Goal: Task Accomplishment & Management: Use online tool/utility

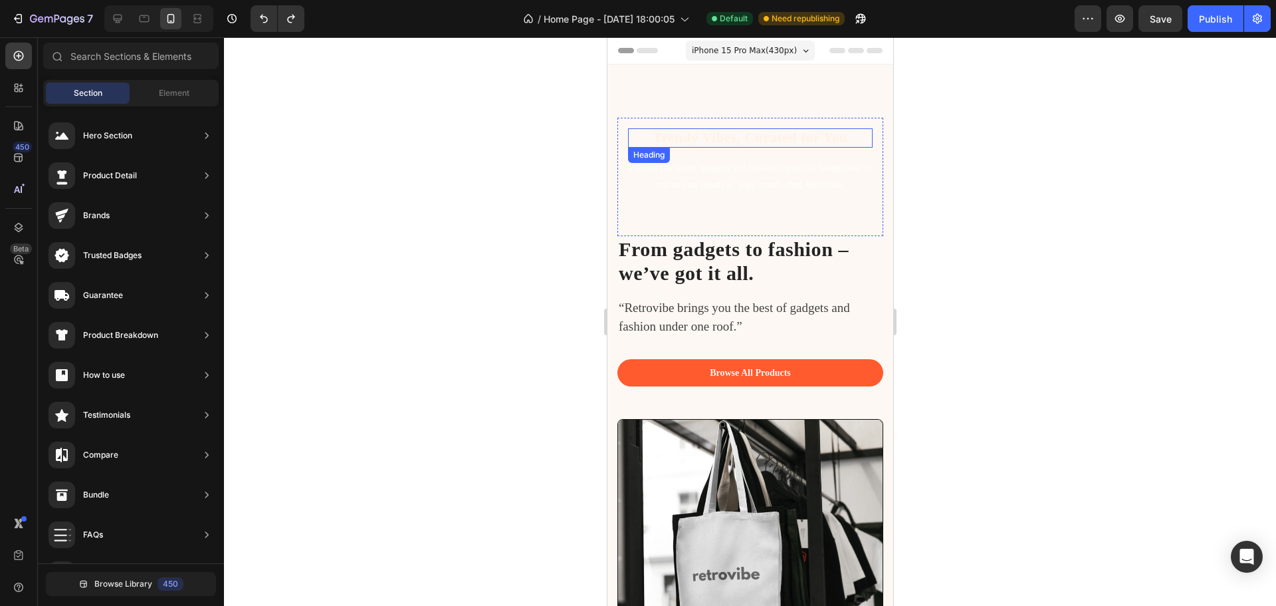
click at [804, 144] on h2 "Trendy Vibes, Curated for You" at bounding box center [750, 137] width 245 height 19
drag, startPoint x: 886, startPoint y: 170, endPoint x: 1504, endPoint y: 109, distance: 620.5
click at [841, 132] on h2 "Trendy Vibes, Curated for You" at bounding box center [750, 137] width 245 height 19
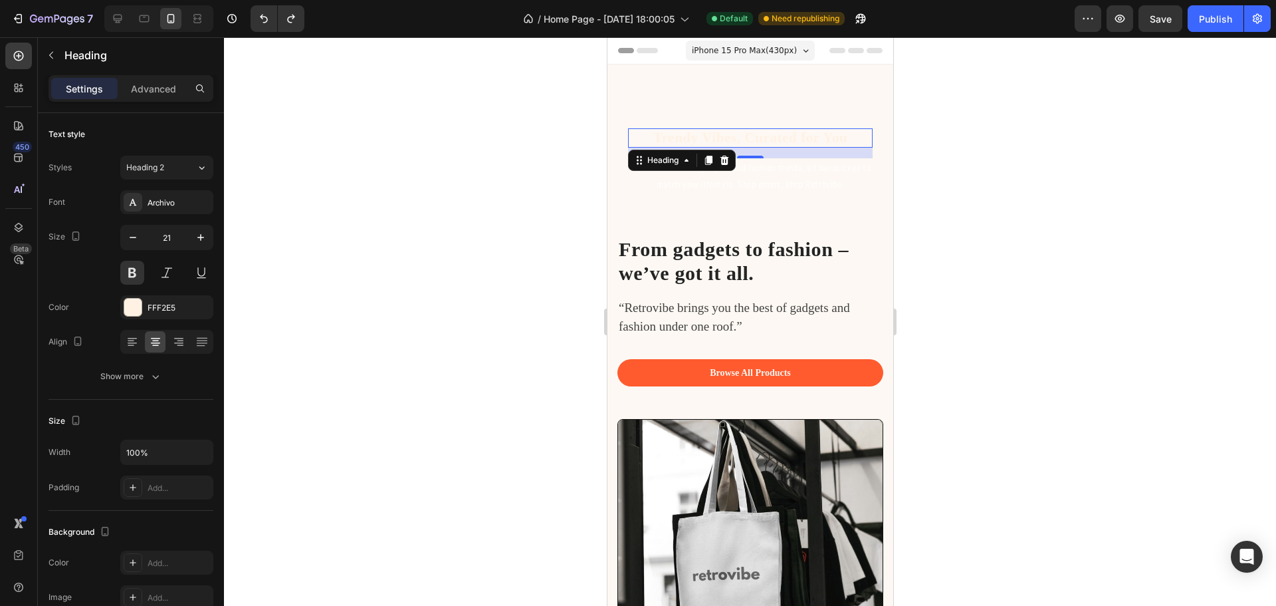
click at [844, 135] on h2 "Trendy Vibes, Curated for You" at bounding box center [750, 137] width 245 height 19
click at [806, 126] on div "Heading 16 Explore the latest gadgets and fashion trends, all handpicked to mat…" at bounding box center [750, 177] width 266 height 118
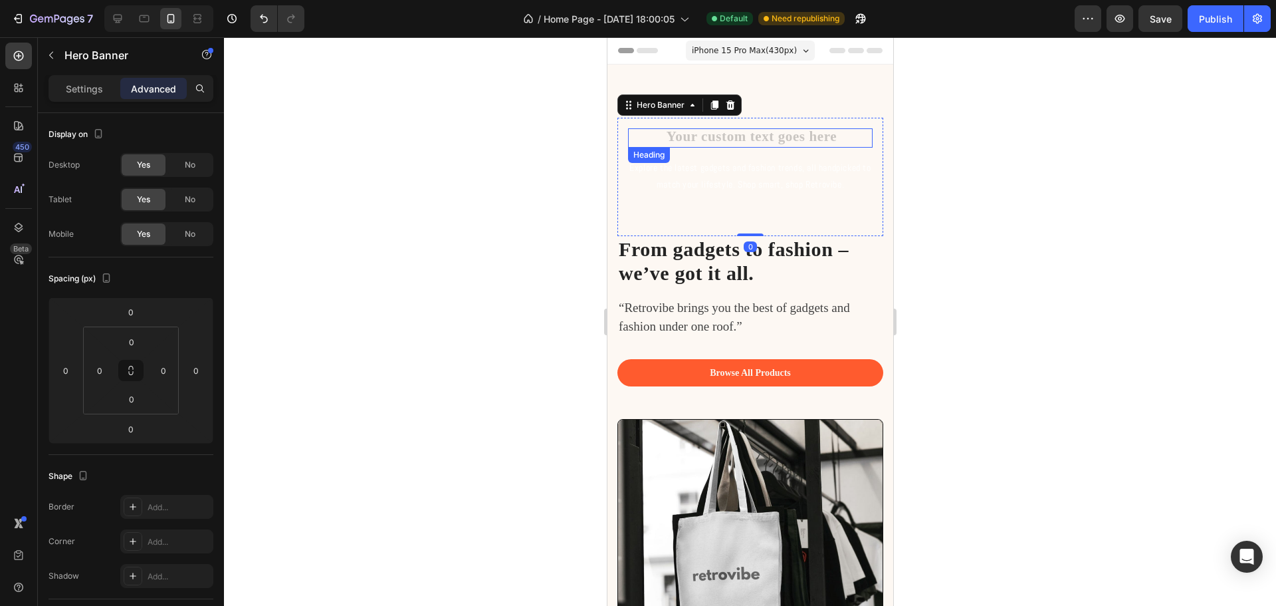
click at [803, 136] on h2 "Rich Text Editor. Editing area: main" at bounding box center [750, 137] width 245 height 19
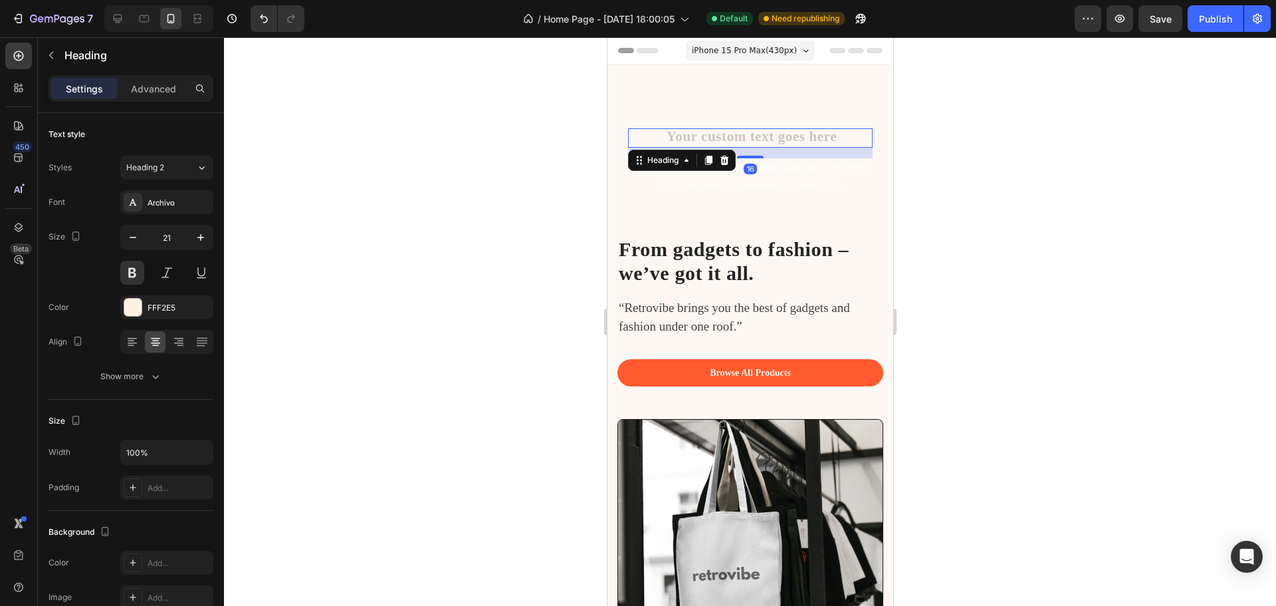
drag, startPoint x: 796, startPoint y: 137, endPoint x: 768, endPoint y: 136, distance: 28.0
click at [793, 137] on h2 "Rich Text Editor. Editing area: main" at bounding box center [750, 137] width 245 height 19
click at [717, 133] on h2 "Rich Text Editor. Editing area: main" at bounding box center [750, 137] width 245 height 19
click at [653, 131] on h2 "Rich Text Editor. Editing area: main" at bounding box center [750, 137] width 245 height 19
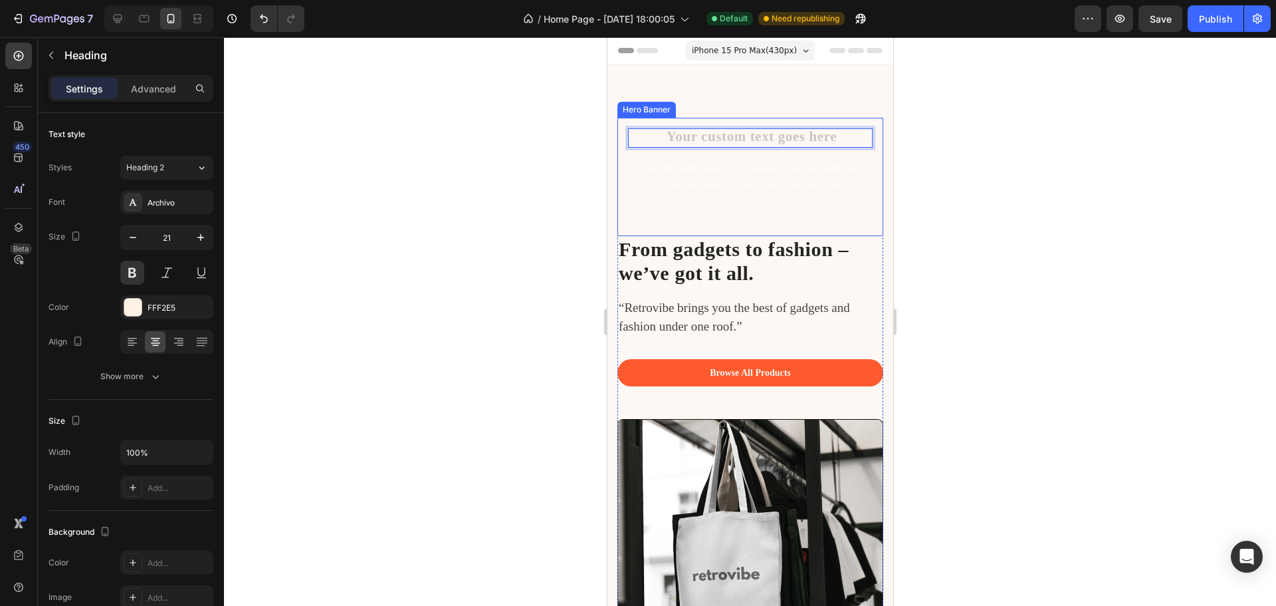
click at [816, 133] on h2 "Rich Text Editor. Editing area: main" at bounding box center [750, 137] width 245 height 19
click at [780, 165] on p "Explore the latest gadgets and fashion trends, all handpicked to match your lif…" at bounding box center [750, 176] width 242 height 33
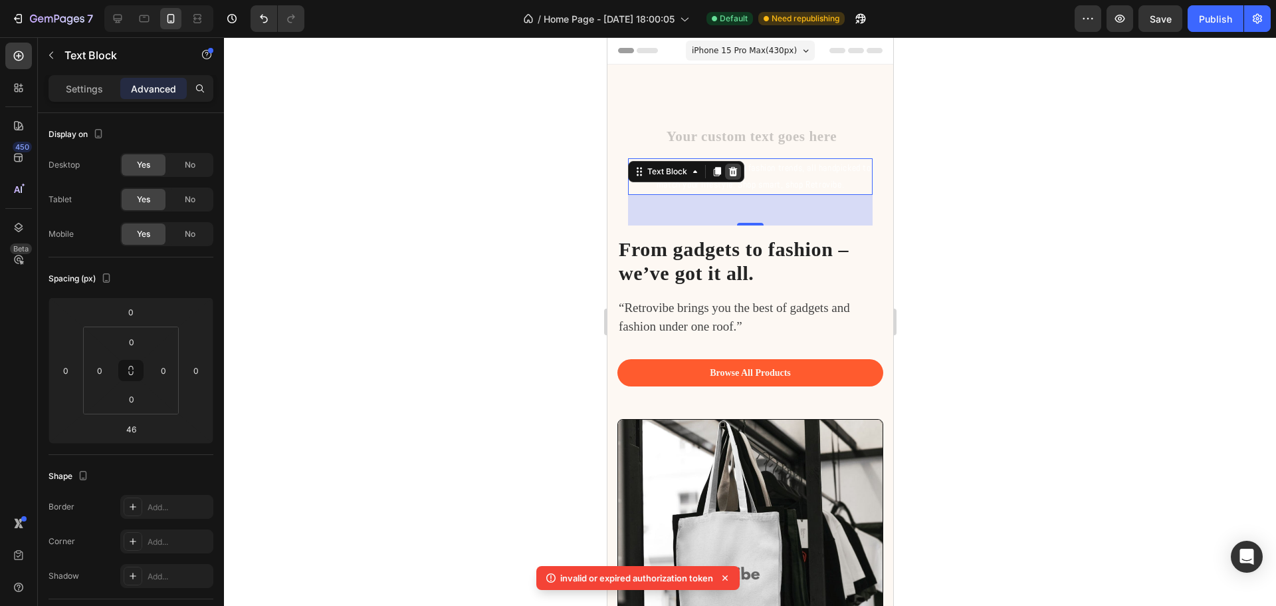
click at [729, 173] on icon at bounding box center [732, 171] width 11 height 11
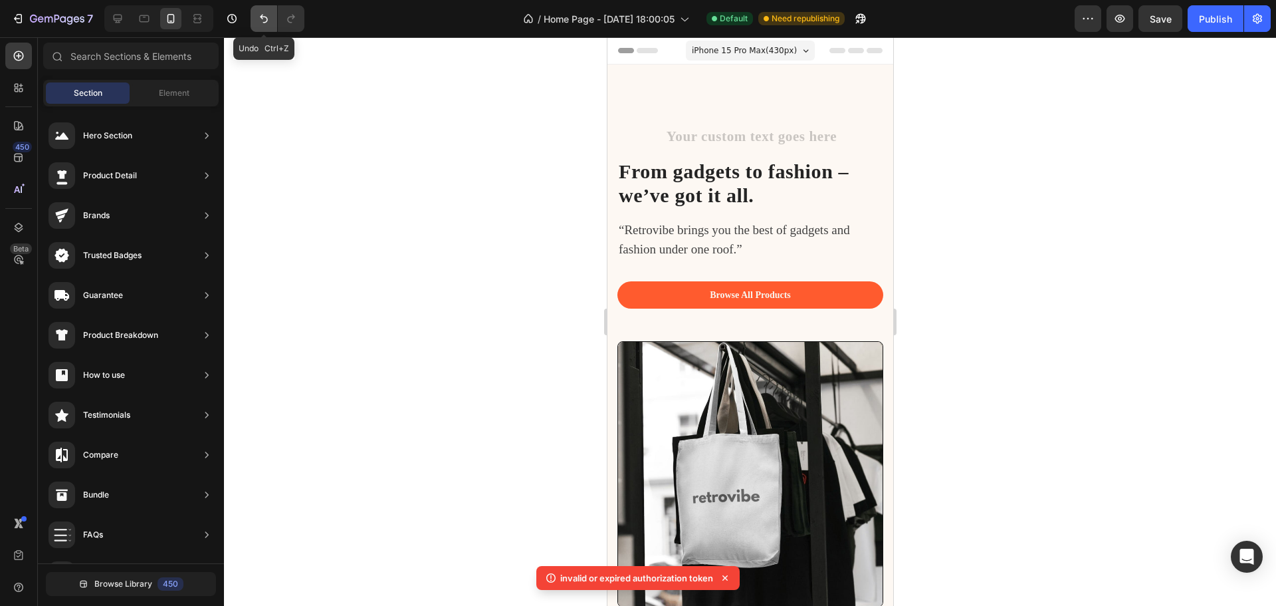
click at [261, 15] on icon "Undo/Redo" at bounding box center [263, 18] width 13 height 13
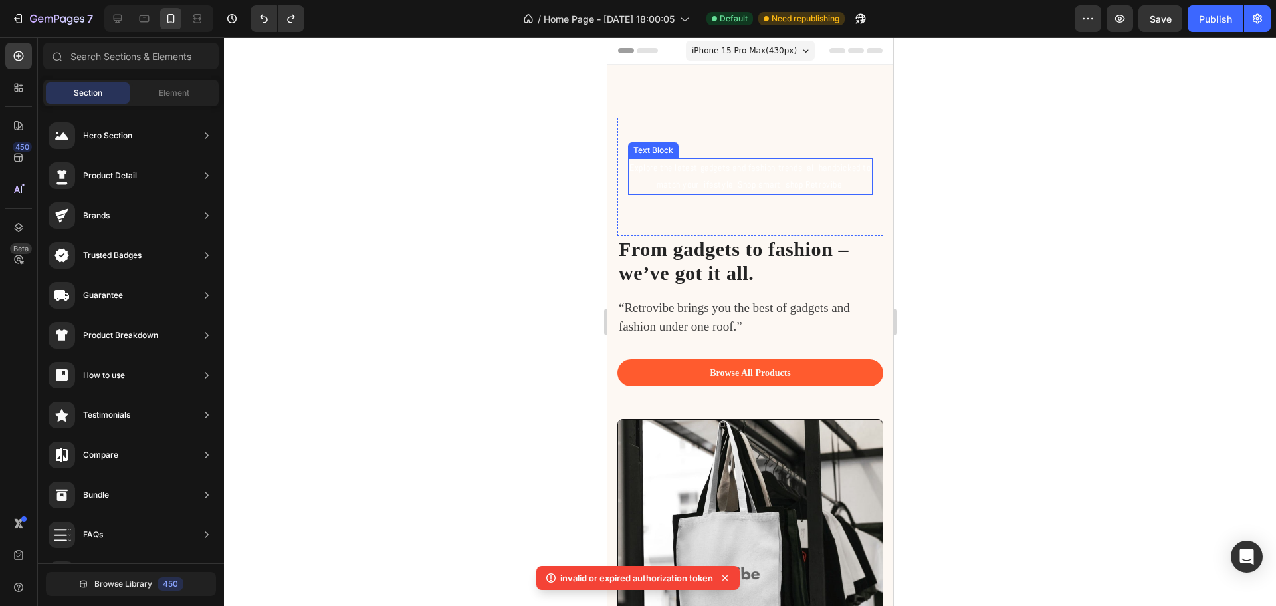
click at [770, 164] on p "Explore the latest gadgets and fashion trends, all handpicked to match your lif…" at bounding box center [750, 176] width 242 height 33
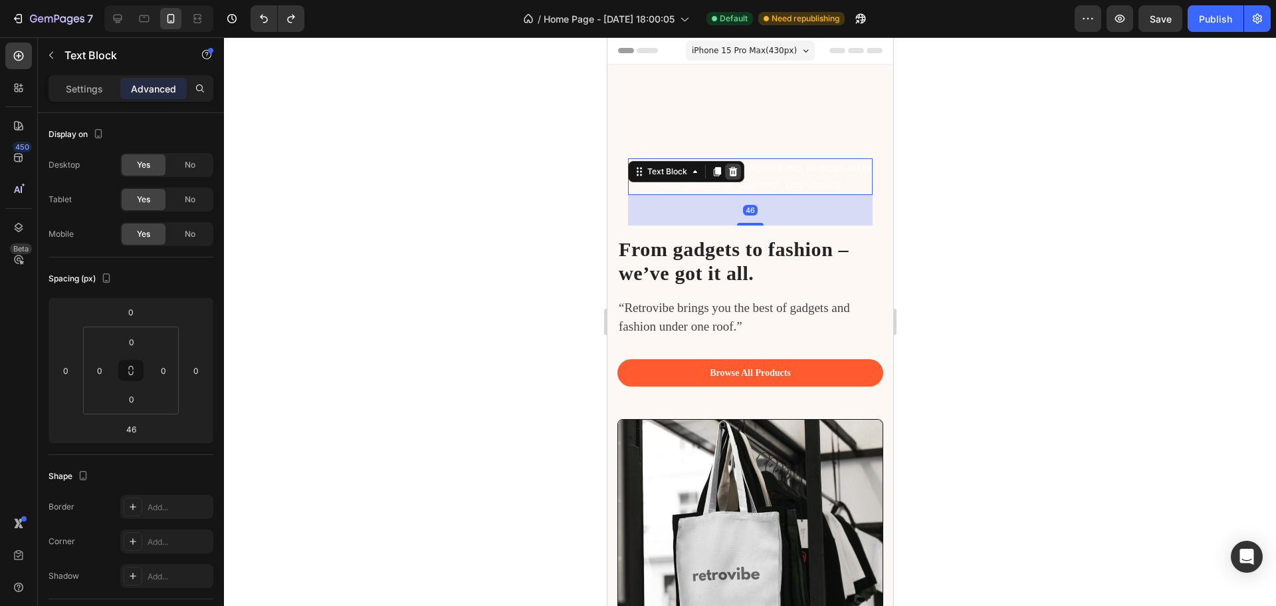
click at [733, 173] on icon at bounding box center [733, 171] width 9 height 9
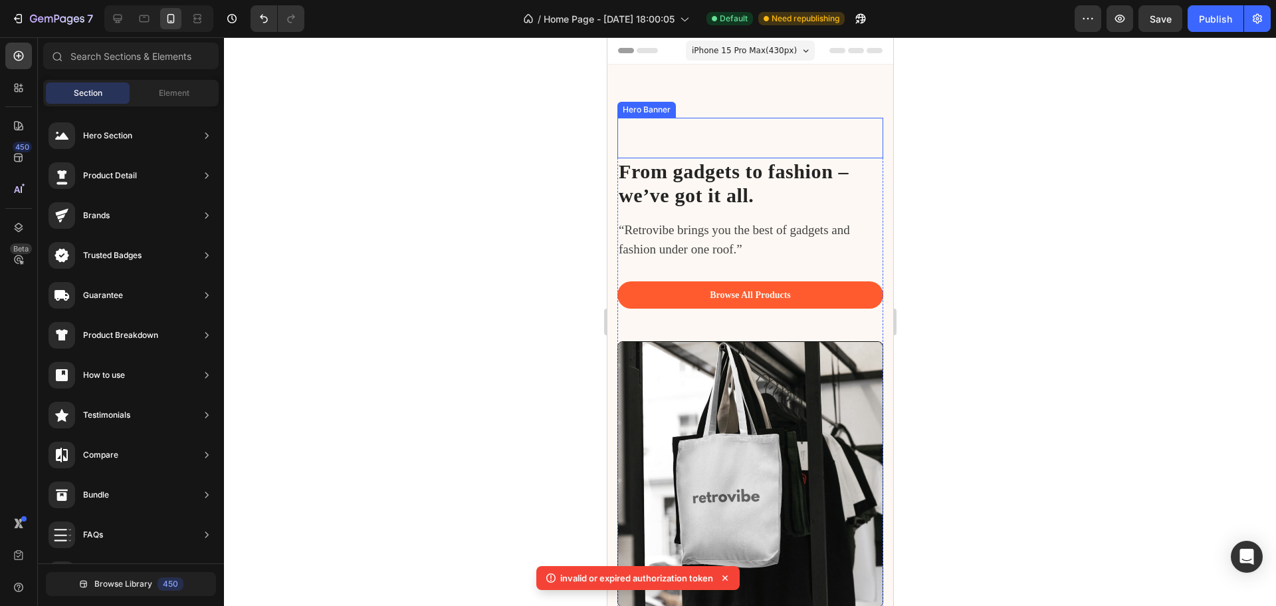
click at [743, 124] on div "Heading" at bounding box center [750, 138] width 266 height 41
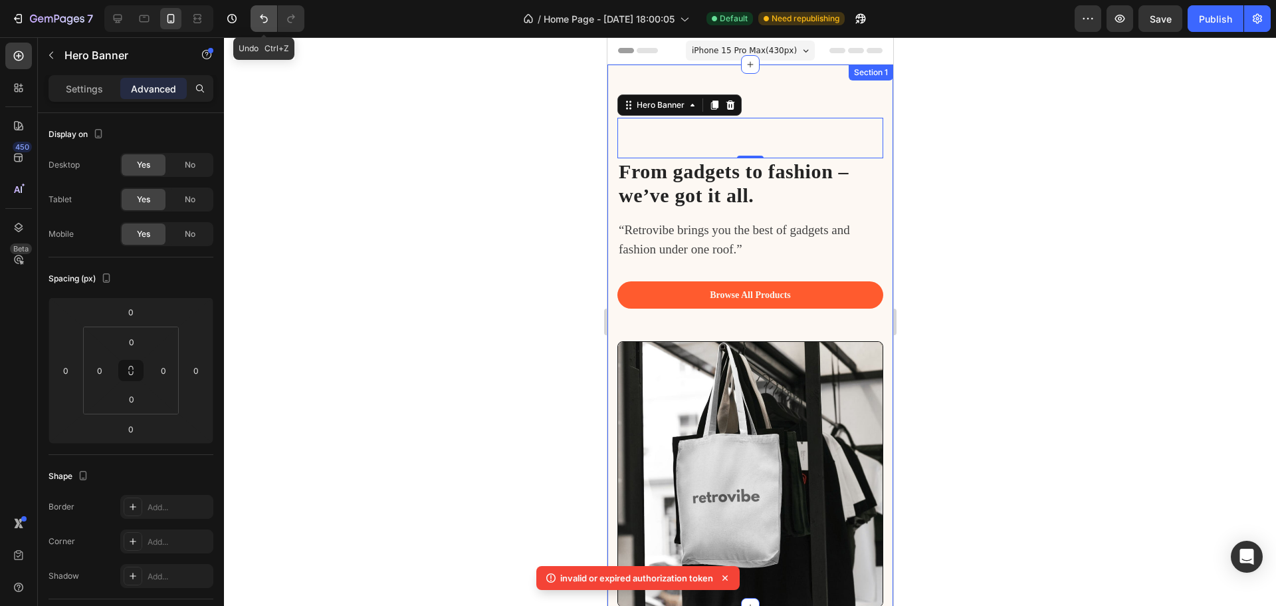
click at [263, 13] on icon "Undo/Redo" at bounding box center [263, 18] width 13 height 13
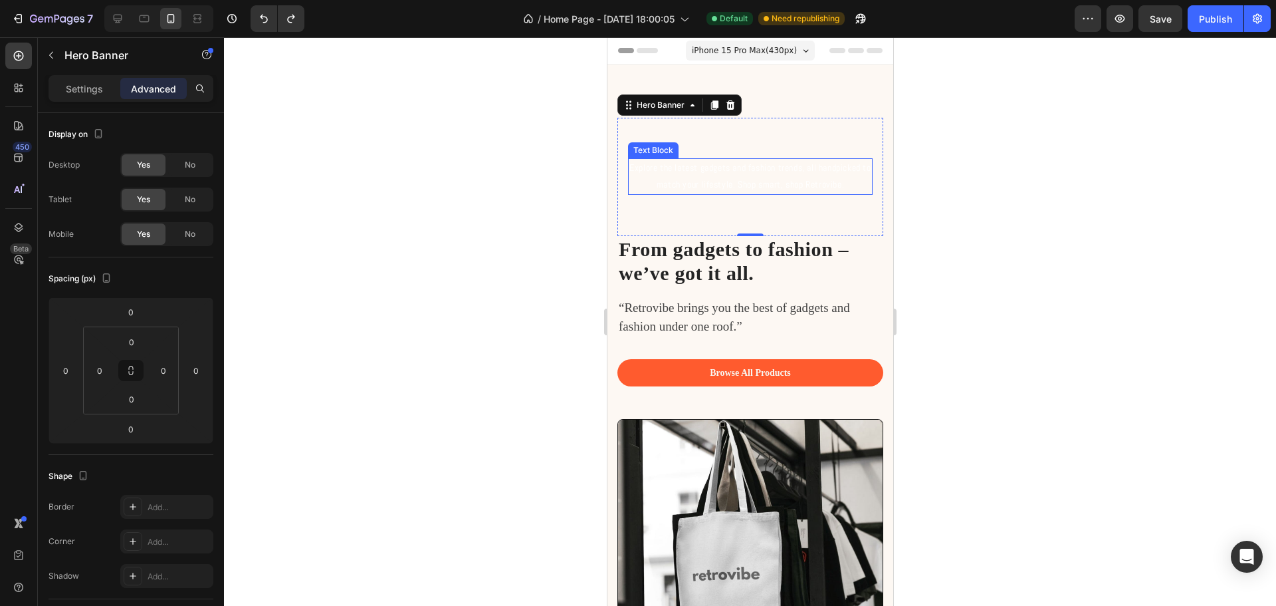
click at [778, 179] on p "Explore the latest gadgets and fashion trends, all handpicked to match your lif…" at bounding box center [750, 176] width 242 height 33
click at [772, 193] on p "Explore the latest gadgets and fashion trends, all handpicked to match your lif…" at bounding box center [750, 176] width 242 height 33
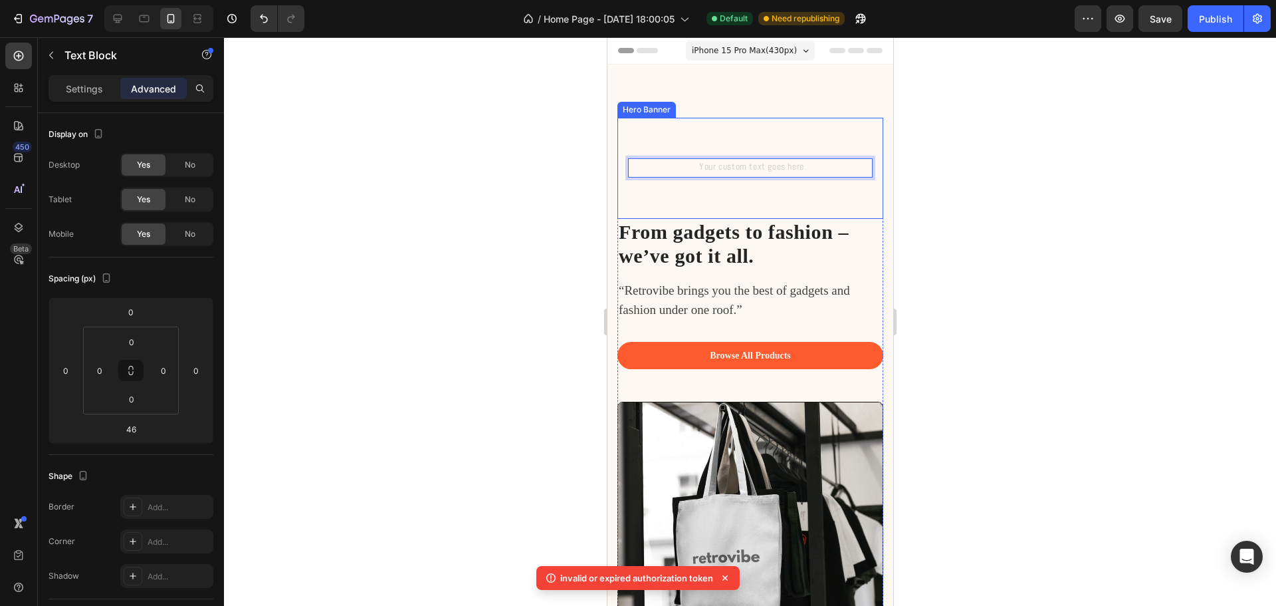
click at [802, 203] on div "Heading Text Block 46" at bounding box center [750, 168] width 245 height 80
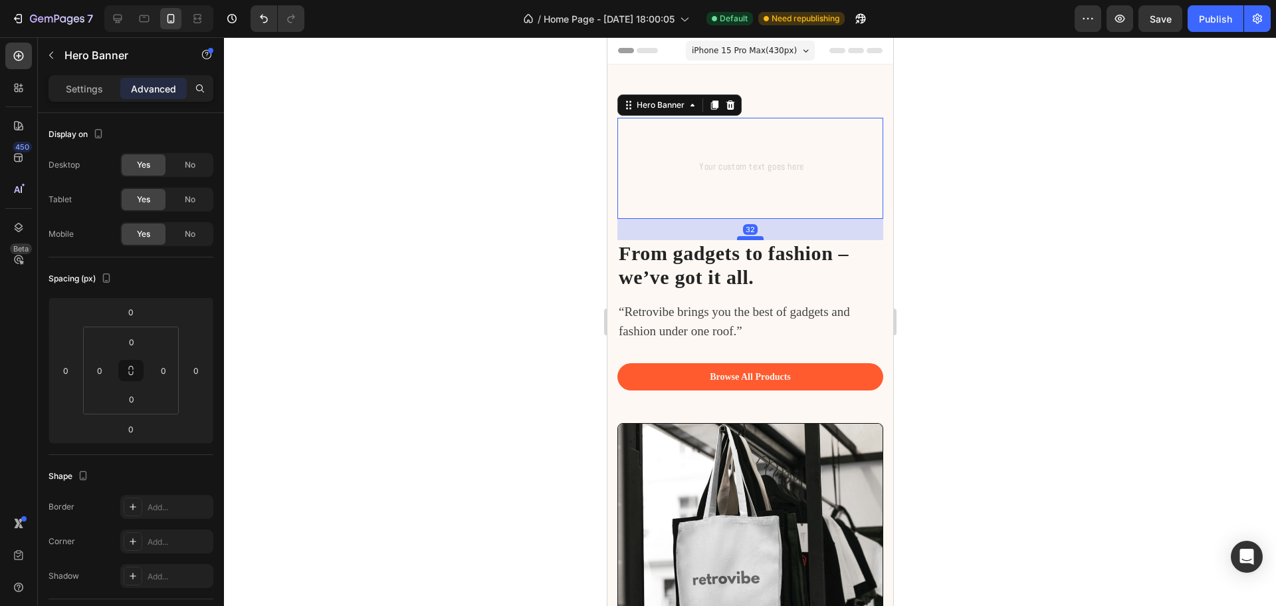
drag, startPoint x: 739, startPoint y: 217, endPoint x: 737, endPoint y: 242, distance: 25.3
click at [737, 240] on div at bounding box center [750, 238] width 27 height 4
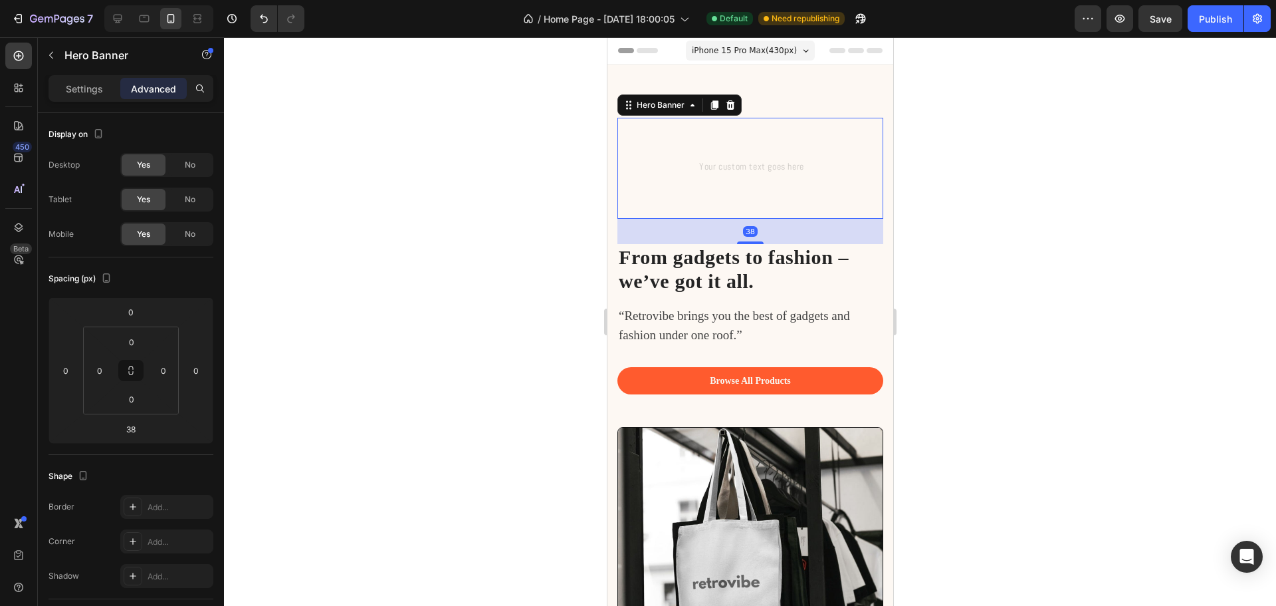
click at [746, 239] on div "38" at bounding box center [750, 231] width 266 height 25
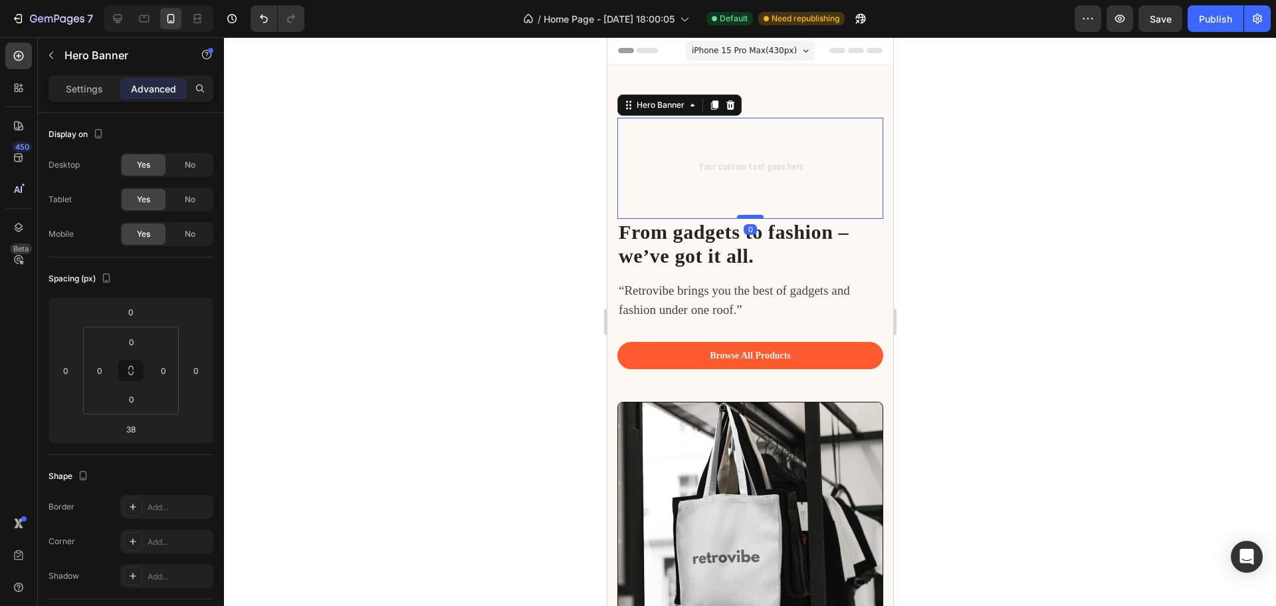
drag, startPoint x: 746, startPoint y: 244, endPoint x: 746, endPoint y: 217, distance: 27.3
click at [746, 217] on div at bounding box center [750, 217] width 27 height 4
type input "0"
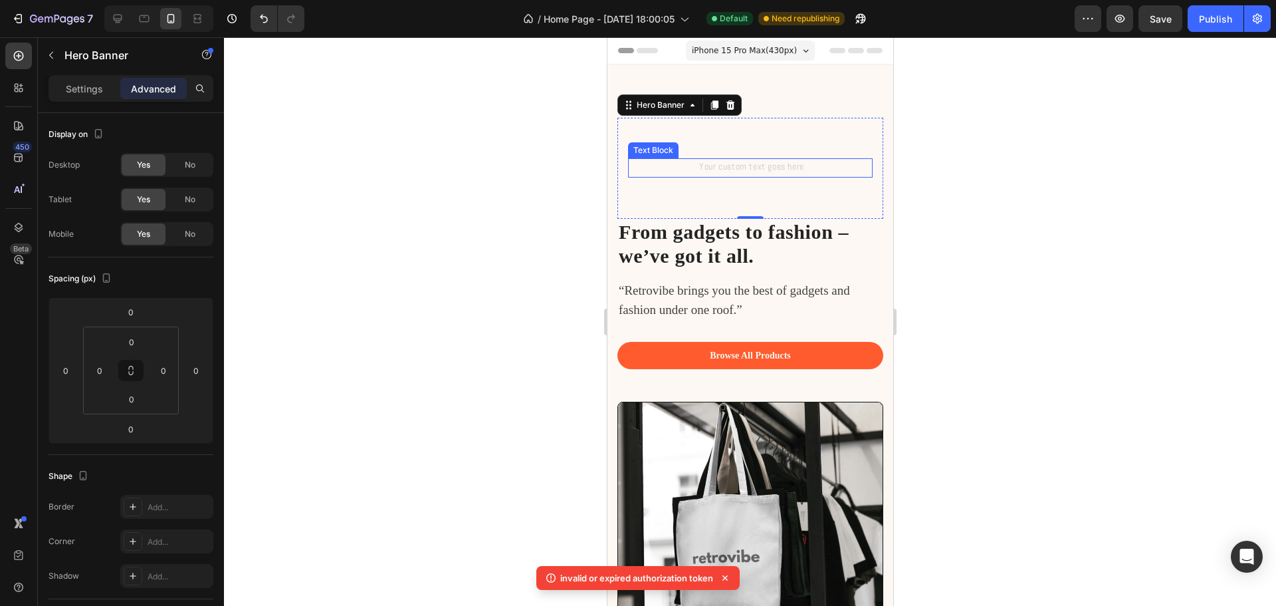
click at [770, 164] on div "Rich Text Editor. Editing area: main" at bounding box center [750, 167] width 245 height 19
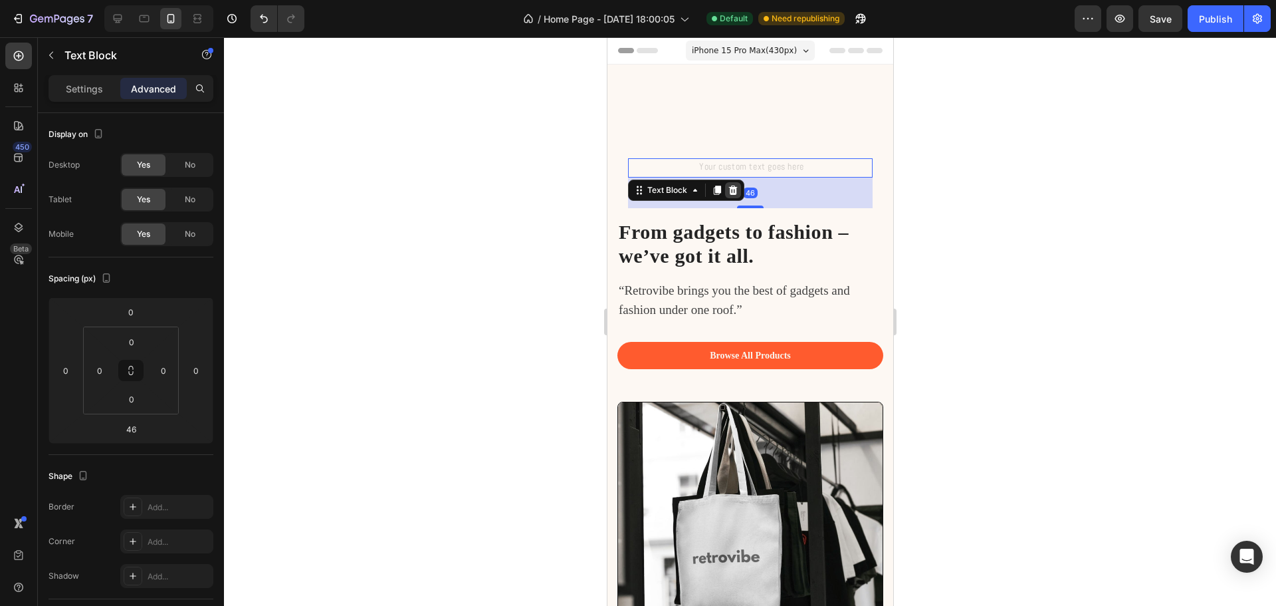
click at [731, 189] on icon at bounding box center [732, 190] width 11 height 11
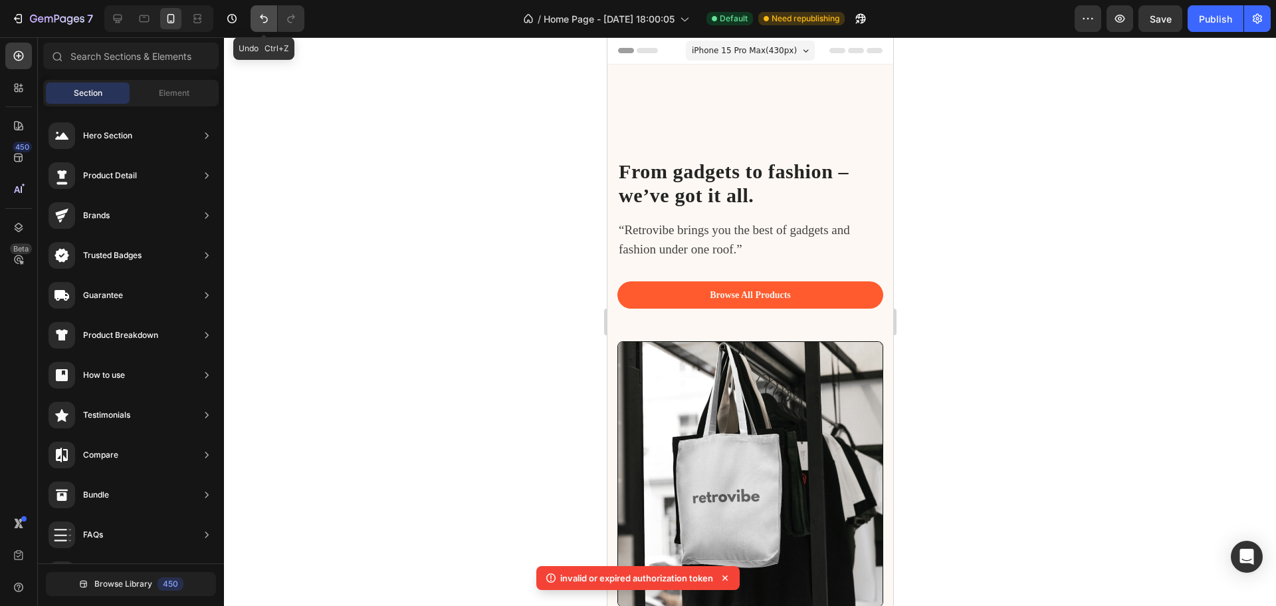
click at [262, 19] on icon "Undo/Redo" at bounding box center [264, 19] width 8 height 9
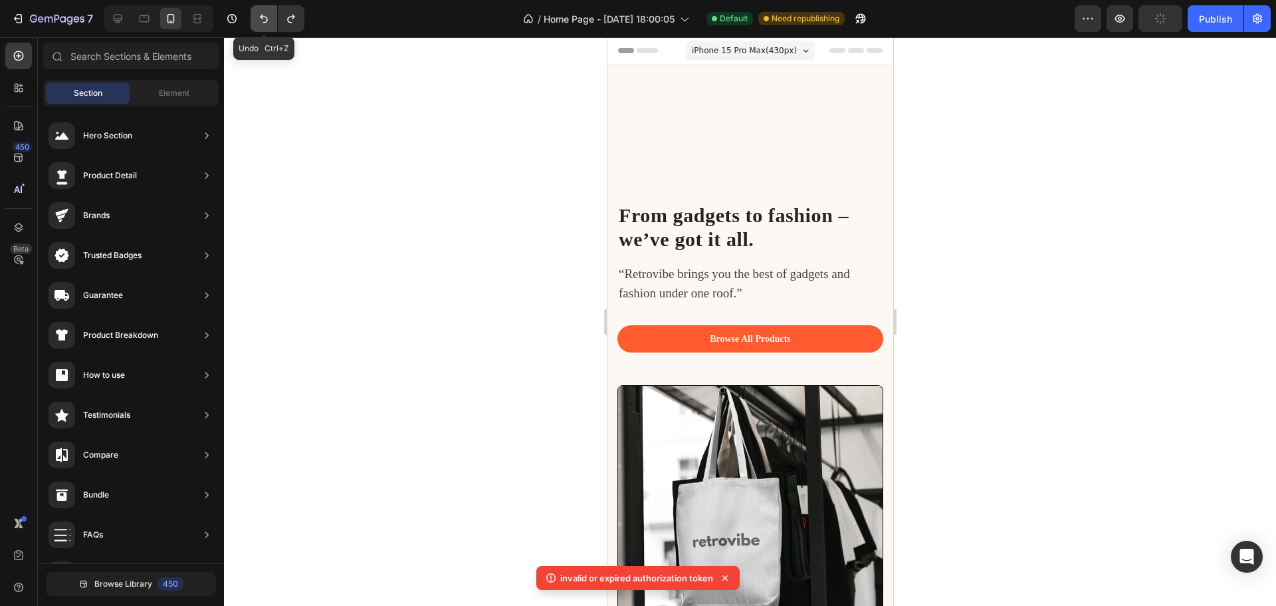
click at [262, 19] on icon "Undo/Redo" at bounding box center [264, 19] width 8 height 9
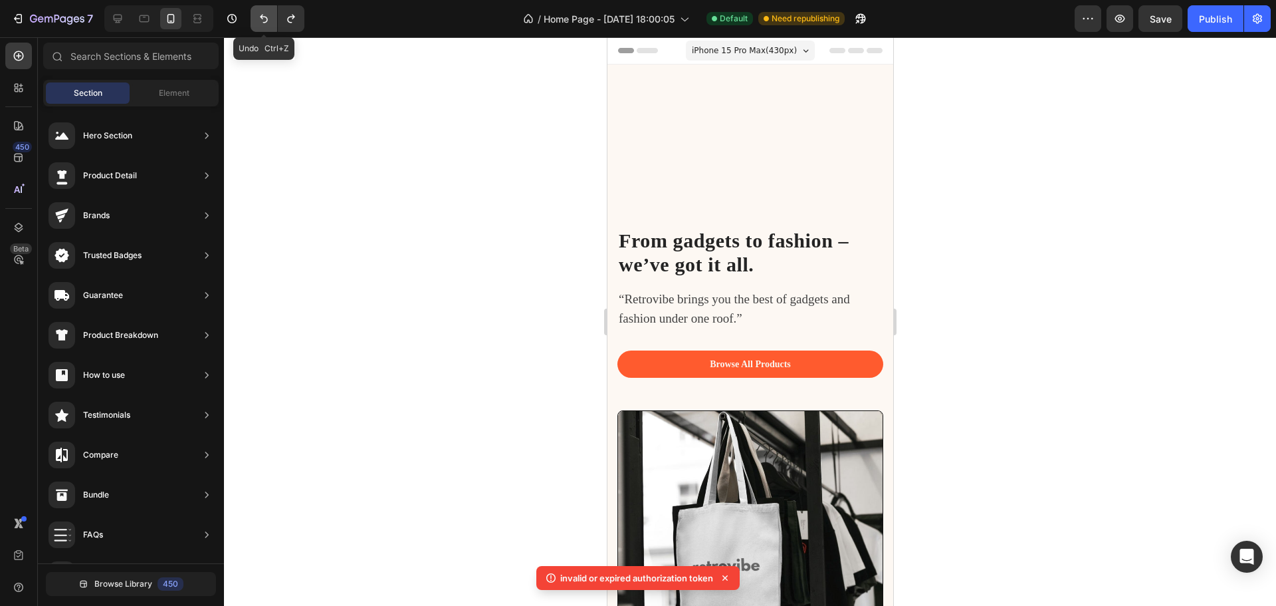
click at [261, 19] on icon "Undo/Redo" at bounding box center [263, 18] width 13 height 13
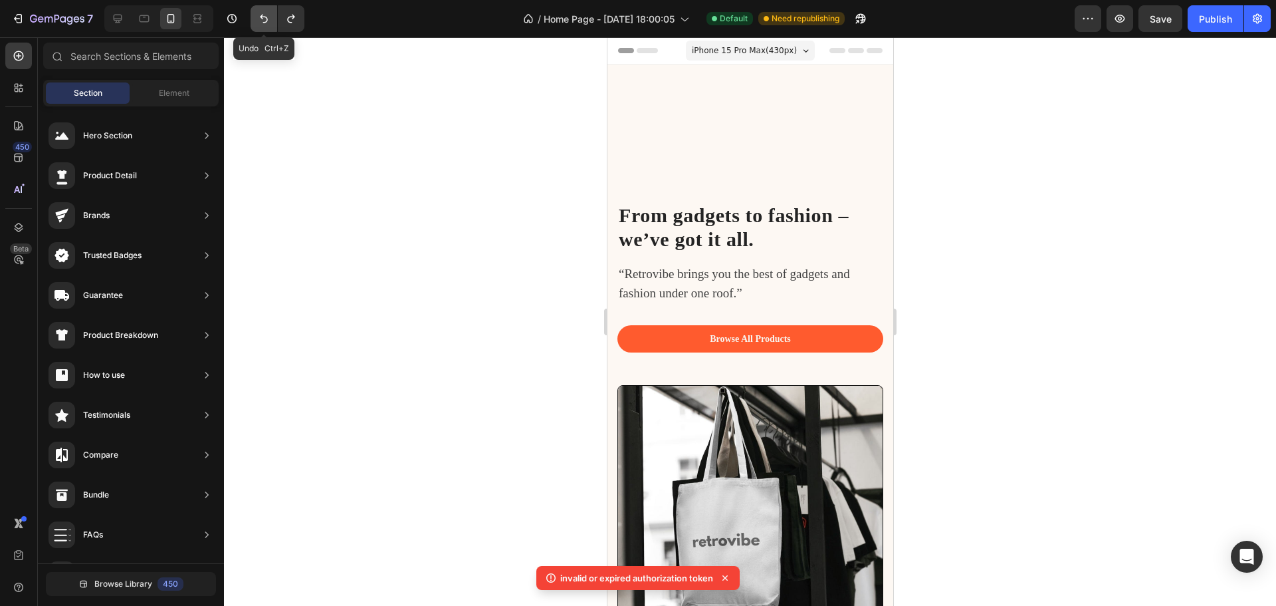
click at [261, 19] on icon "Undo/Redo" at bounding box center [263, 18] width 13 height 13
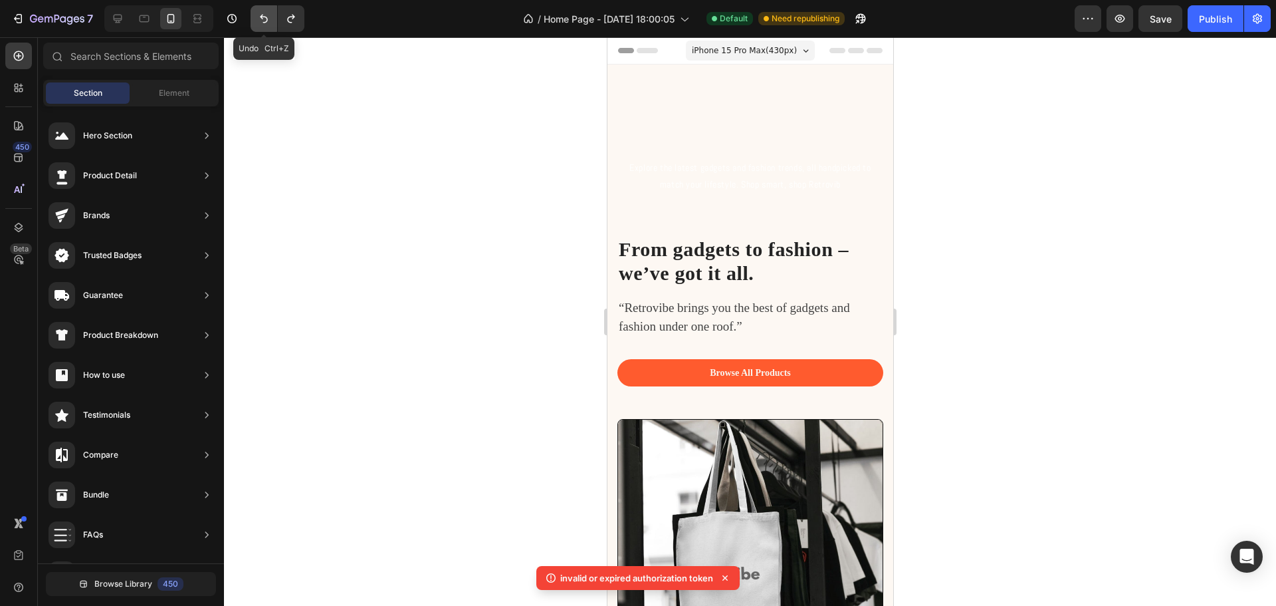
click at [261, 19] on icon "Undo/Redo" at bounding box center [263, 18] width 13 height 13
click at [260, 19] on icon "Undo/Redo" at bounding box center [263, 18] width 13 height 13
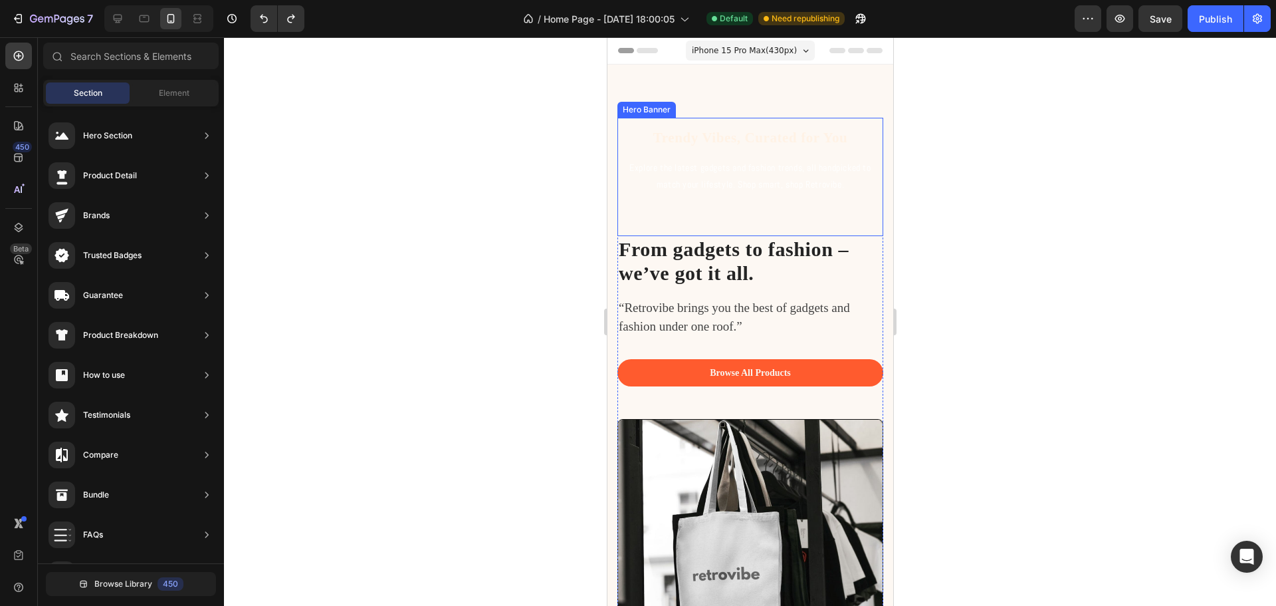
click at [821, 220] on div "Trendy Vibes, Curated for You Heading Explore the latest gadgets and fashion tr…" at bounding box center [750, 176] width 245 height 97
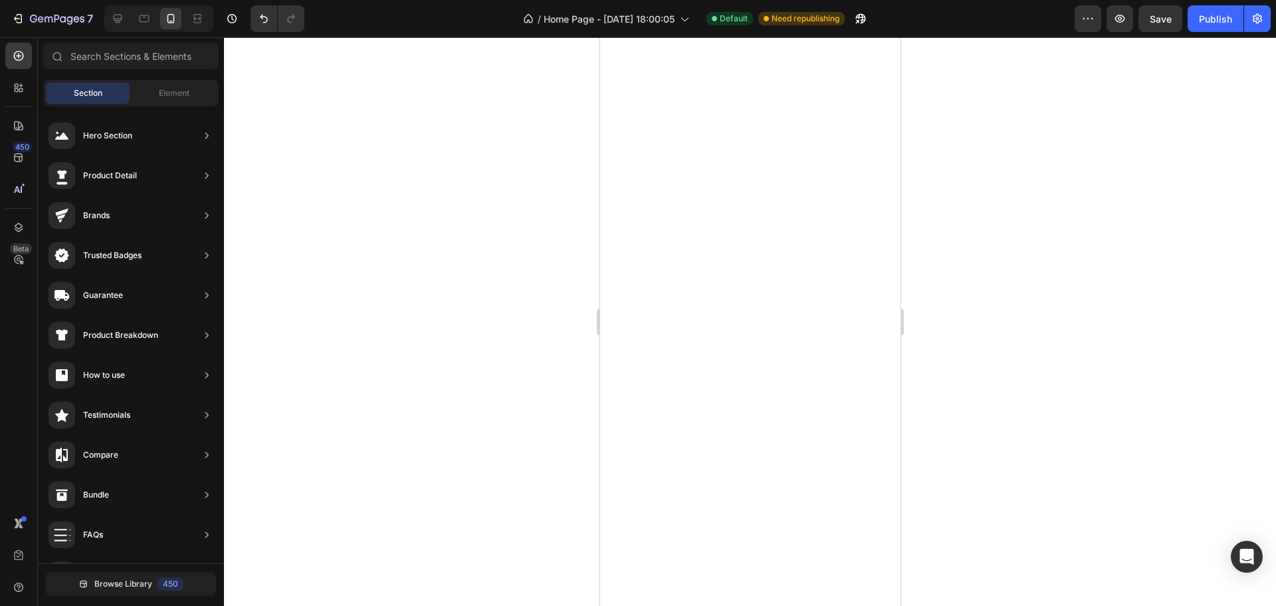
scroll to position [1748, 0]
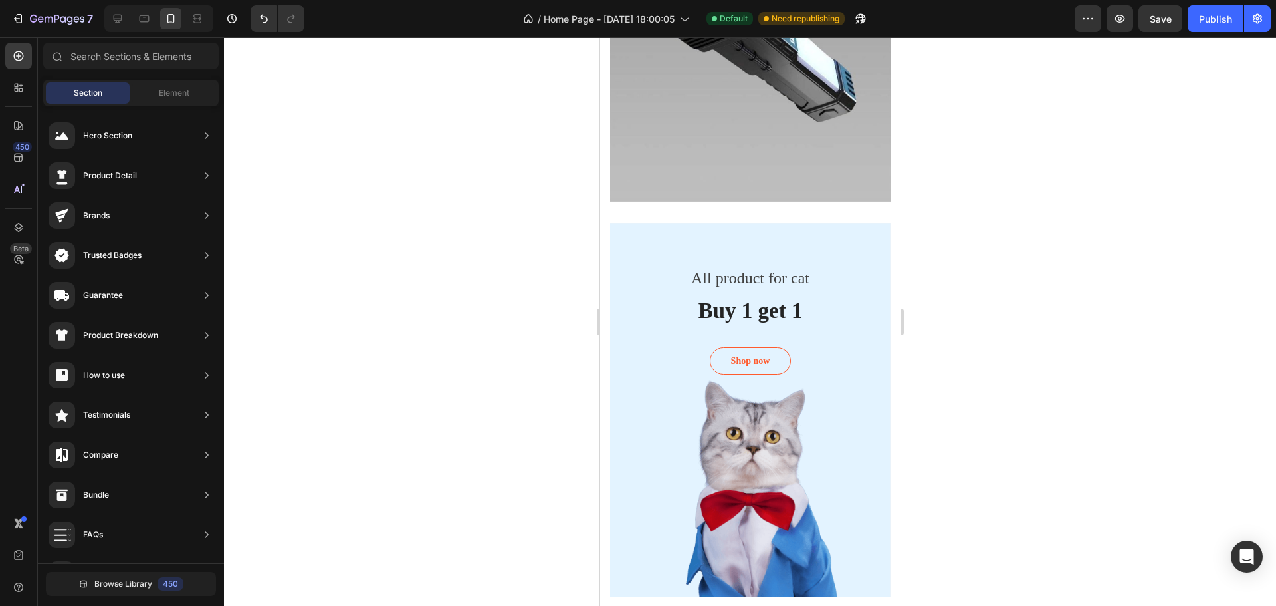
drag, startPoint x: 1174, startPoint y: 378, endPoint x: 15, endPoint y: 73, distance: 1198.6
click at [15, 73] on div "450 Beta" at bounding box center [18, 276] width 27 height 467
click at [21, 102] on div "Shopify Apps 450 Beta" at bounding box center [18, 276] width 27 height 467
click at [9, 84] on div at bounding box center [18, 87] width 27 height 27
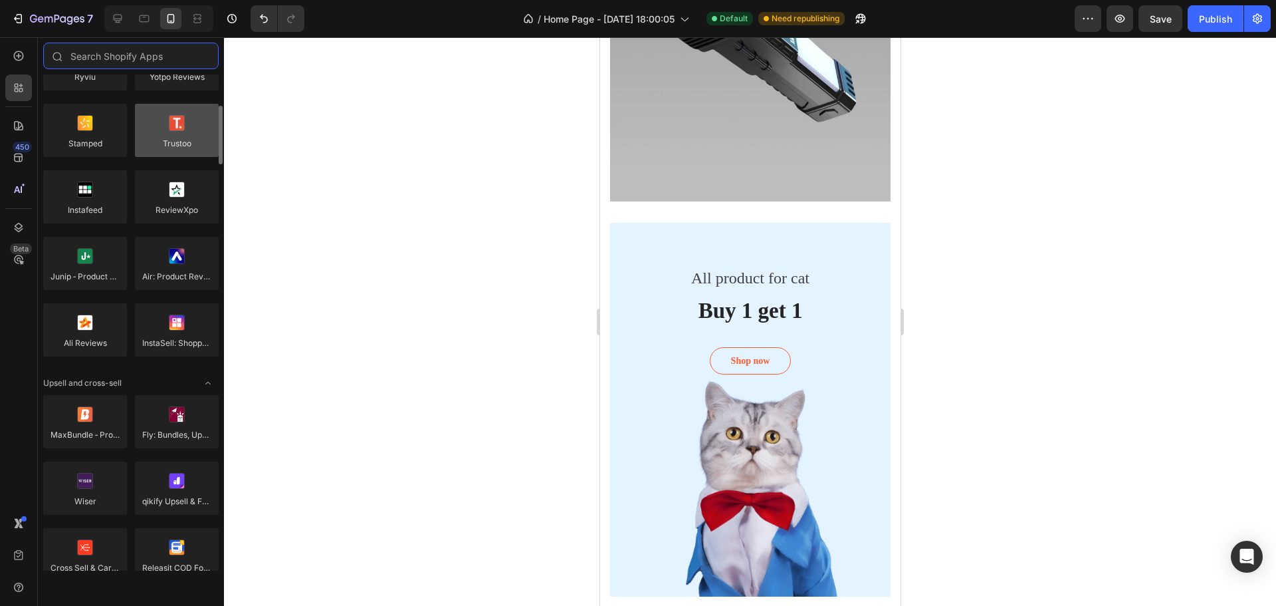
scroll to position [0, 0]
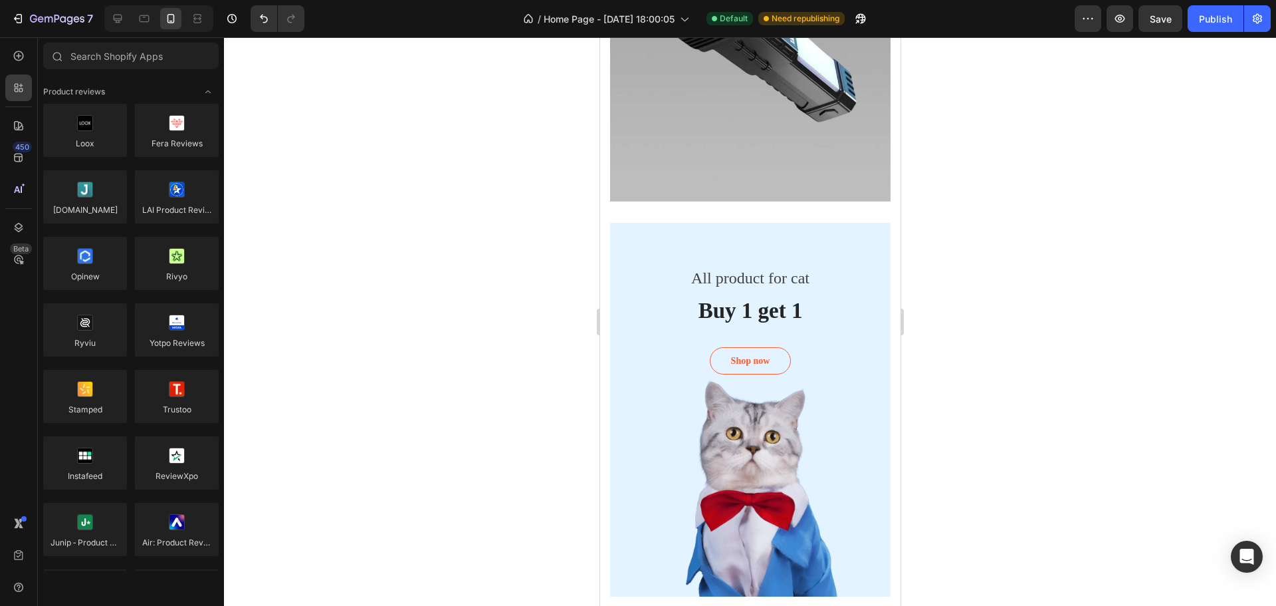
drag, startPoint x: 175, startPoint y: 401, endPoint x: 322, endPoint y: 472, distance: 163.2
click at [322, 472] on div at bounding box center [750, 321] width 1052 height 568
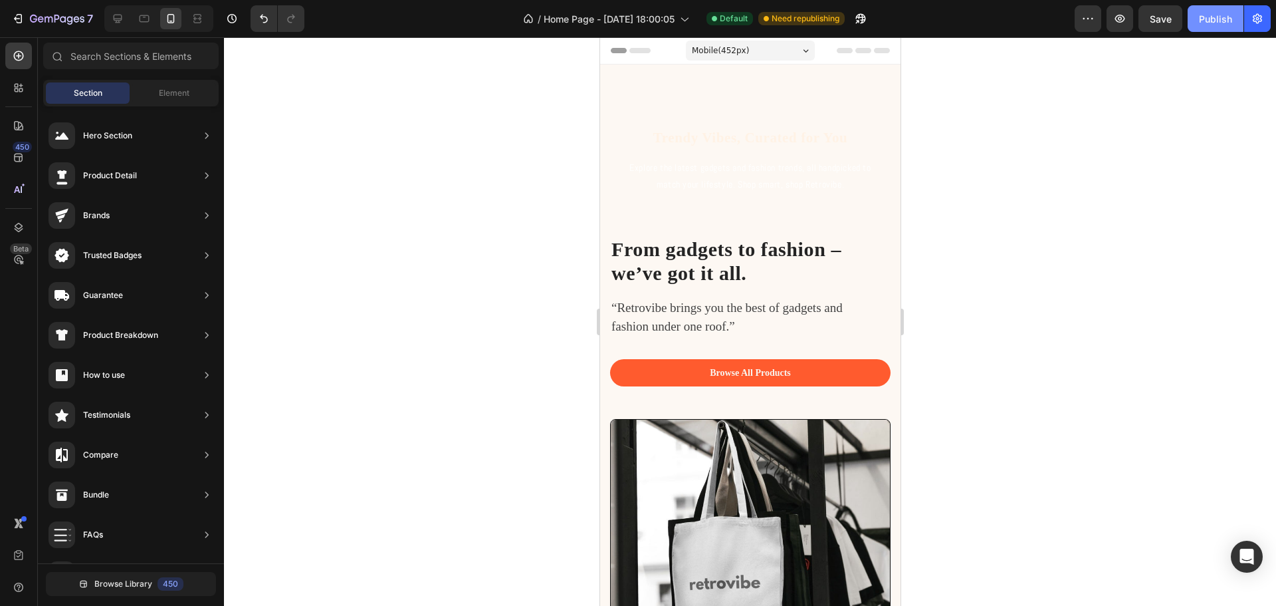
click at [1201, 19] on div "Publish" at bounding box center [1215, 19] width 33 height 14
